Goal: Use online tool/utility: Utilize a website feature to perform a specific function

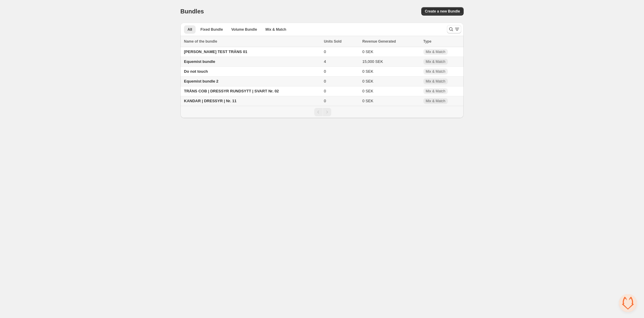
click at [212, 64] on span "Equemist bundle" at bounding box center [199, 61] width 31 height 4
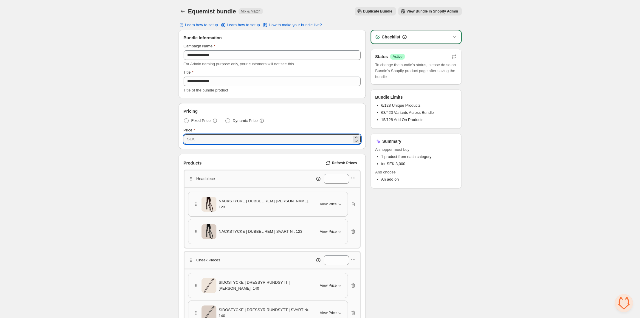
drag, startPoint x: 202, startPoint y: 141, endPoint x: 171, endPoint y: 136, distance: 30.7
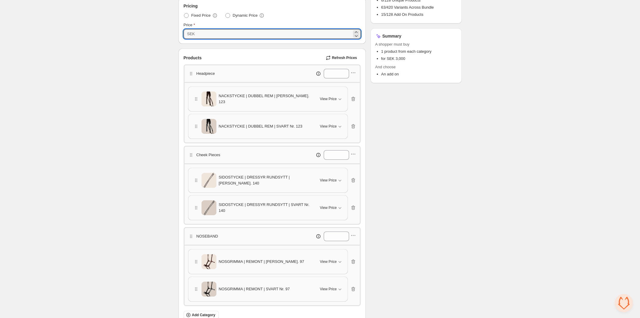
scroll to position [112, 0]
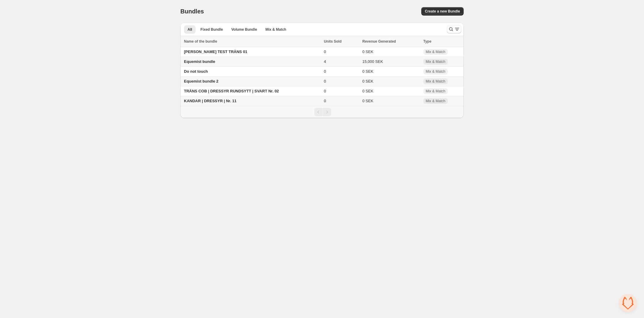
click at [199, 83] on span "Equemist bundle 2" at bounding box center [201, 81] width 35 height 4
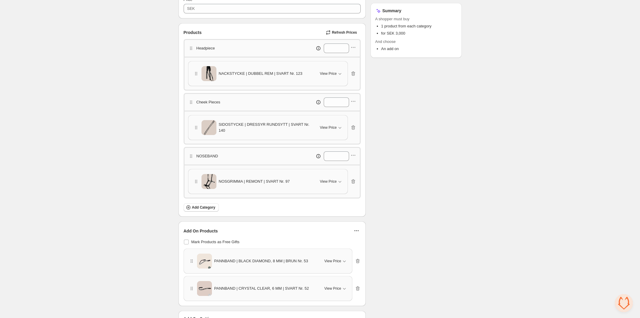
scroll to position [98, 0]
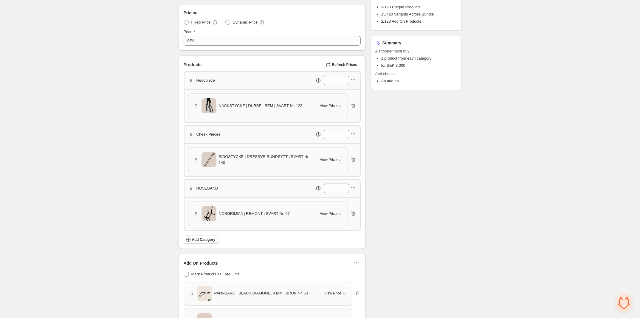
drag, startPoint x: 220, startPoint y: 125, endPoint x: 227, endPoint y: 113, distance: 13.9
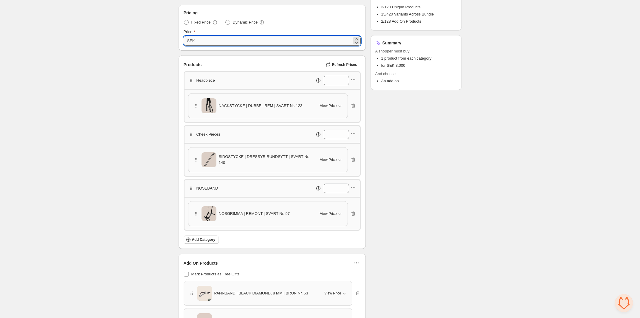
click at [204, 39] on input "****" at bounding box center [274, 41] width 155 height 10
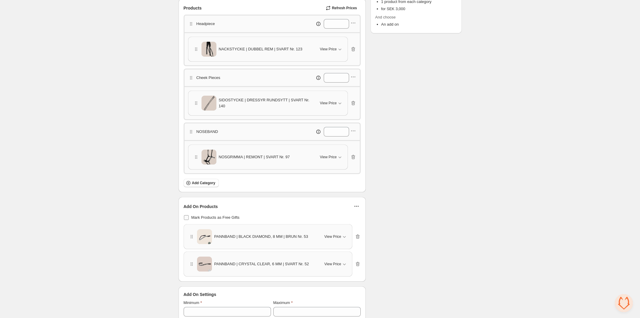
scroll to position [173, 0]
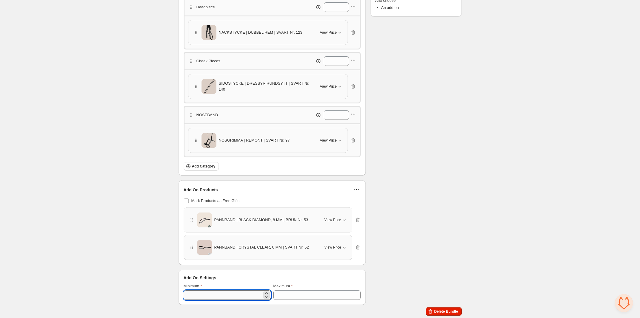
click at [203, 297] on input "*" at bounding box center [223, 295] width 78 height 10
click at [285, 296] on input "*" at bounding box center [312, 295] width 78 height 10
